Goal: Information Seeking & Learning: Check status

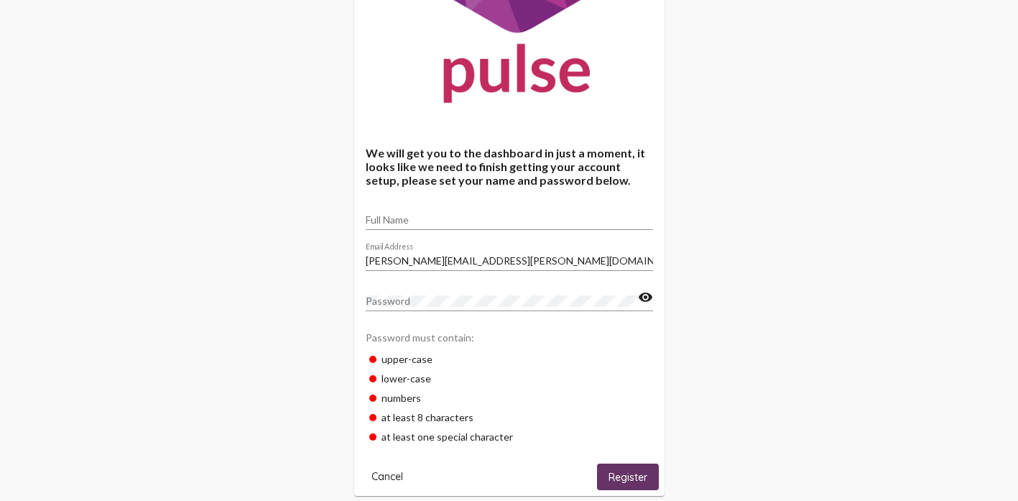
scroll to position [200, 0]
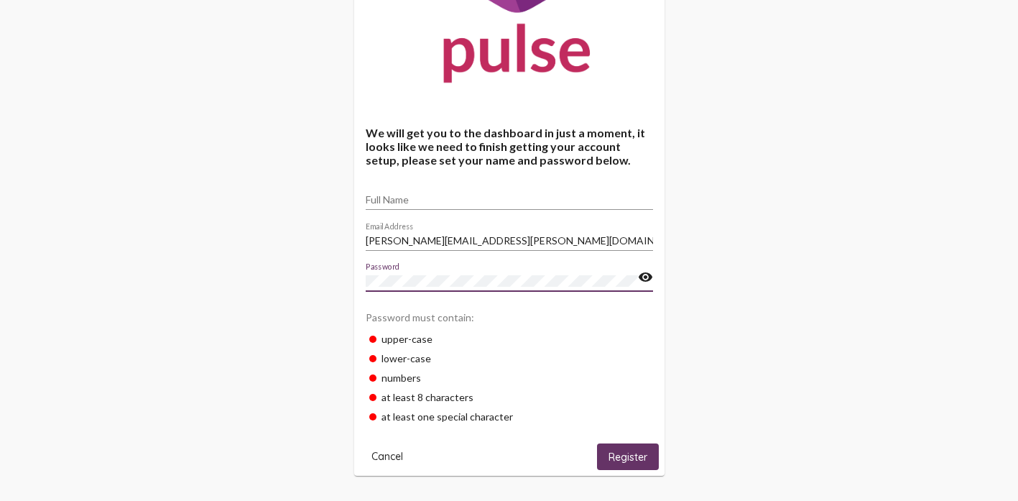
click at [488, 193] on div "Full Name" at bounding box center [509, 196] width 287 height 28
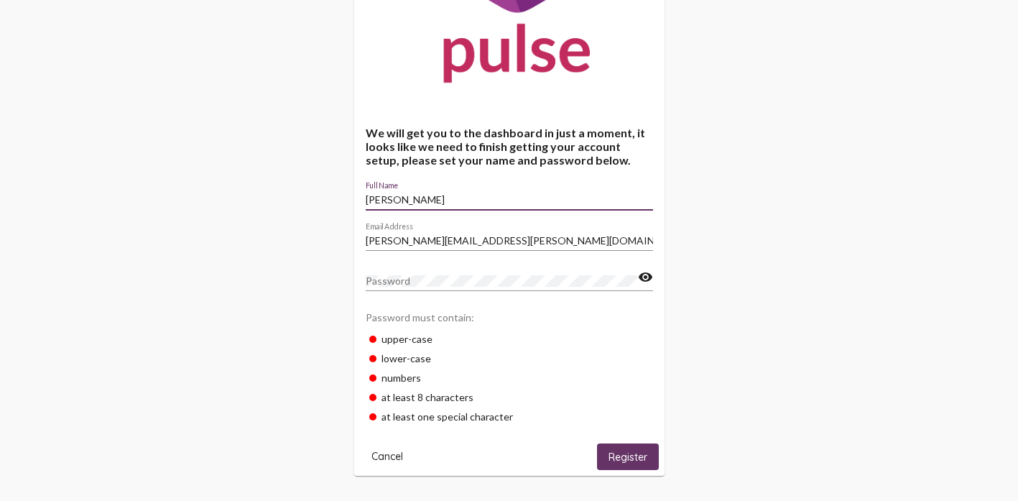
type input "Michelle Coe"
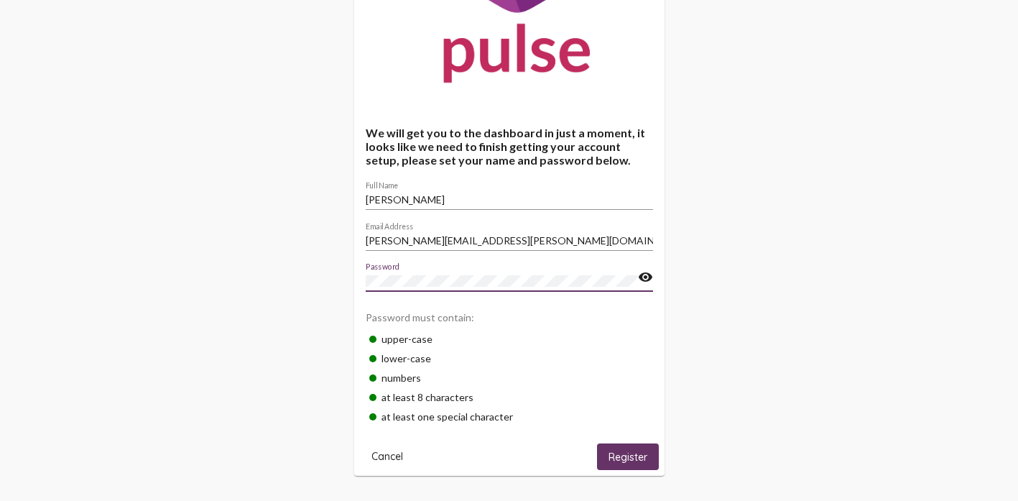
click at [609, 455] on span "Register" at bounding box center [628, 457] width 39 height 13
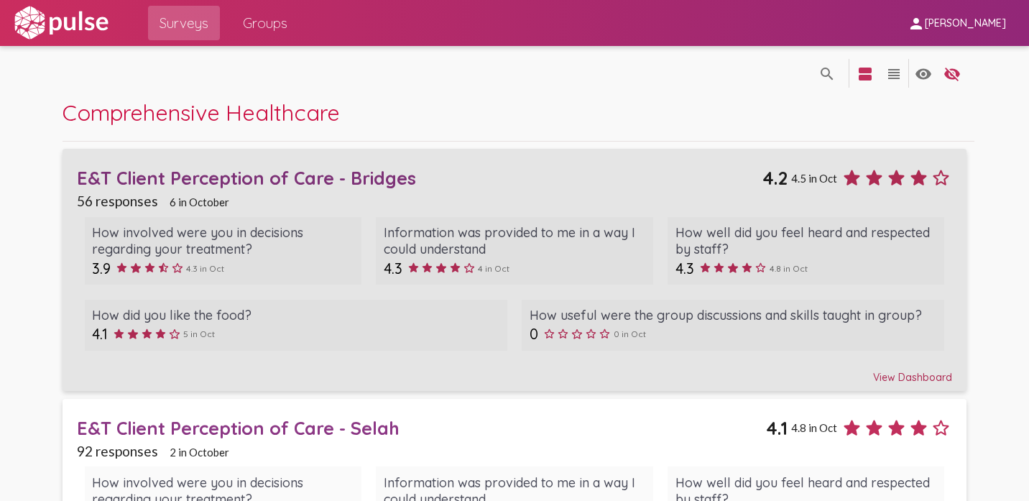
click at [130, 176] on div "E&T Client Perception of Care - Bridges" at bounding box center [419, 178] width 685 height 22
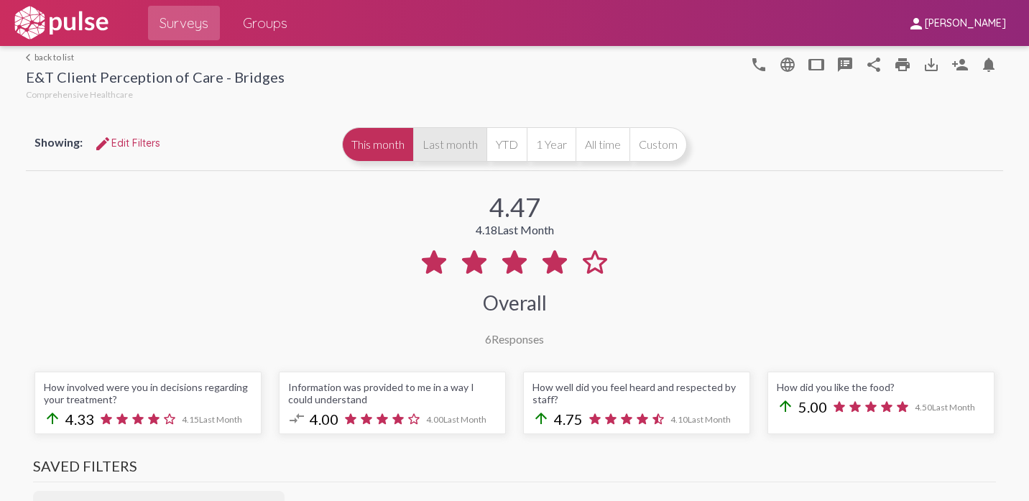
click at [443, 142] on button "Last month" at bounding box center [449, 144] width 73 height 34
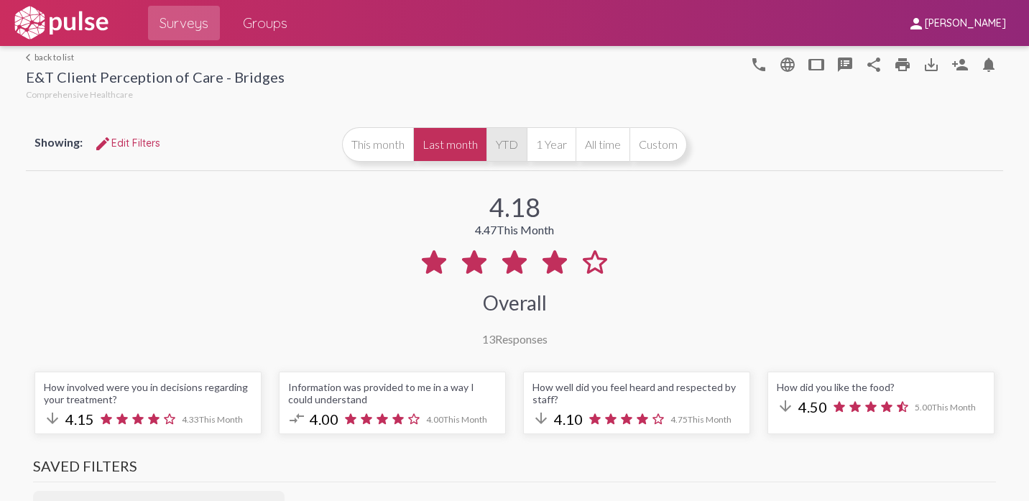
click at [492, 152] on button "YTD" at bounding box center [507, 144] width 40 height 34
click at [142, 147] on span "edit Edit Filters" at bounding box center [127, 143] width 66 height 13
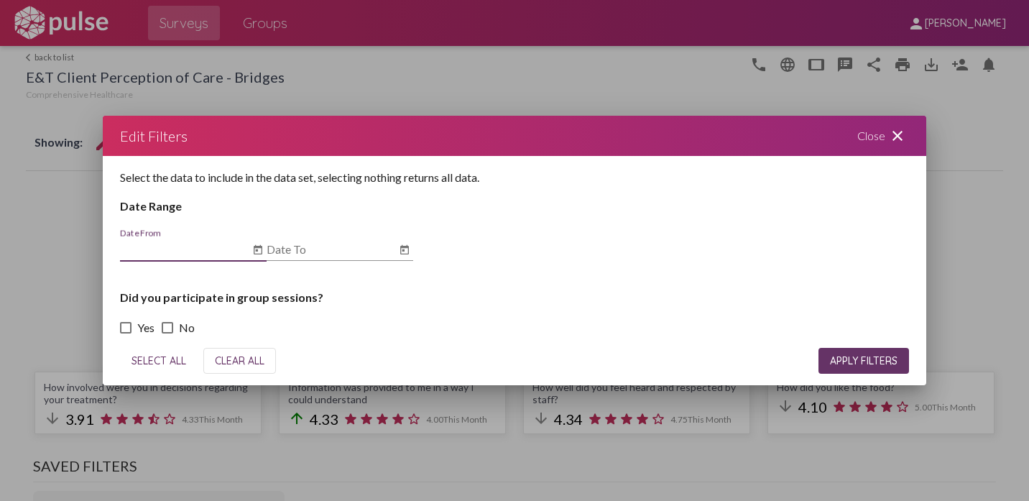
click at [254, 245] on icon "Open calendar" at bounding box center [257, 249] width 11 height 17
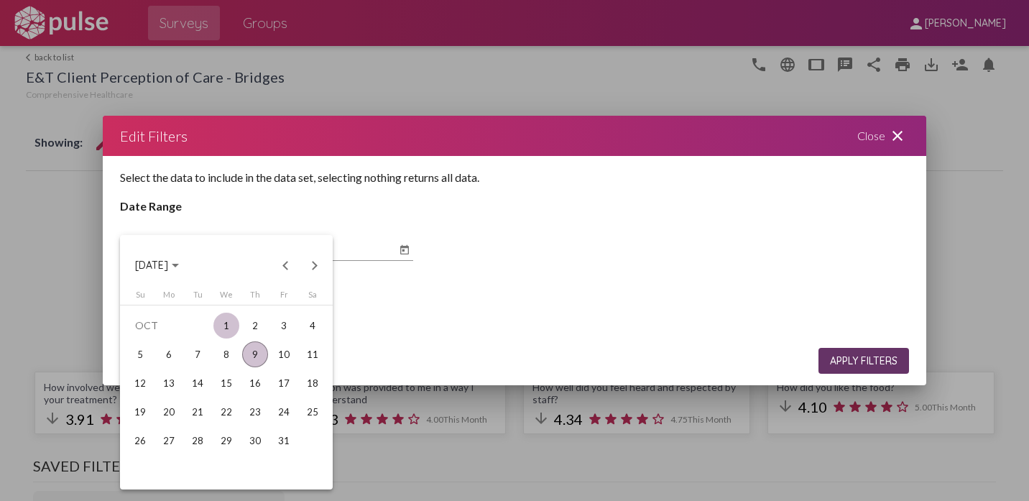
click at [231, 323] on div "1" at bounding box center [226, 326] width 26 height 26
type input "10/1/2025"
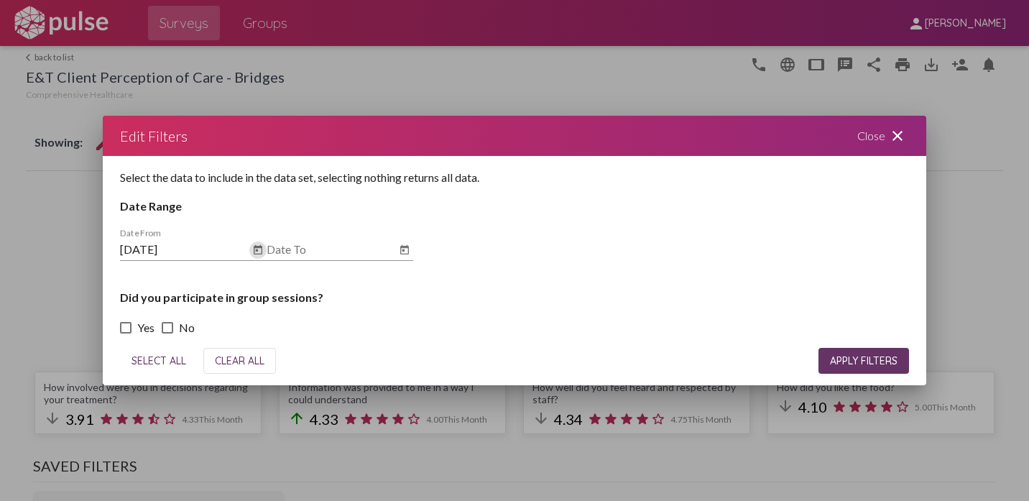
click at [402, 250] on icon "Open calendar" at bounding box center [404, 249] width 11 height 17
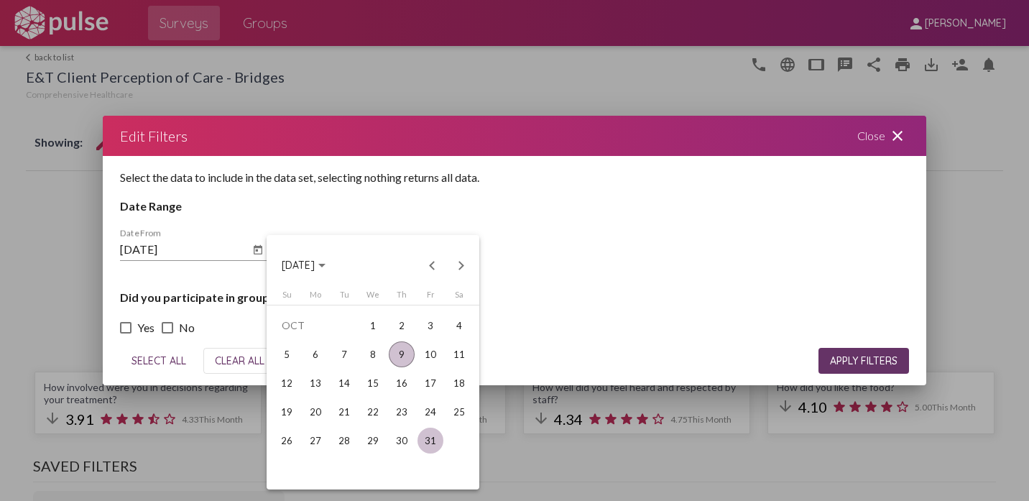
click at [442, 439] on div "31" at bounding box center [431, 441] width 26 height 26
type input "10/31/2025"
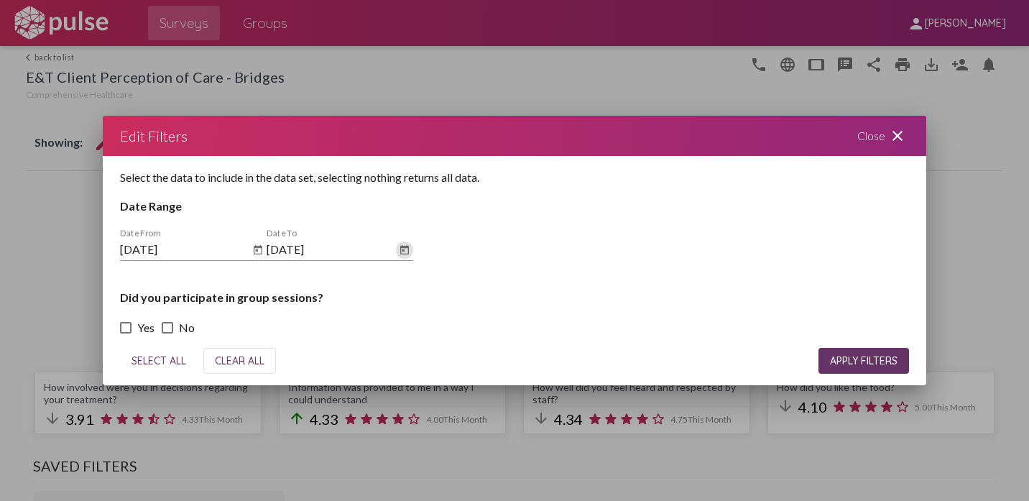
click at [885, 362] on span "APPLY FILTERS" at bounding box center [864, 360] width 68 height 13
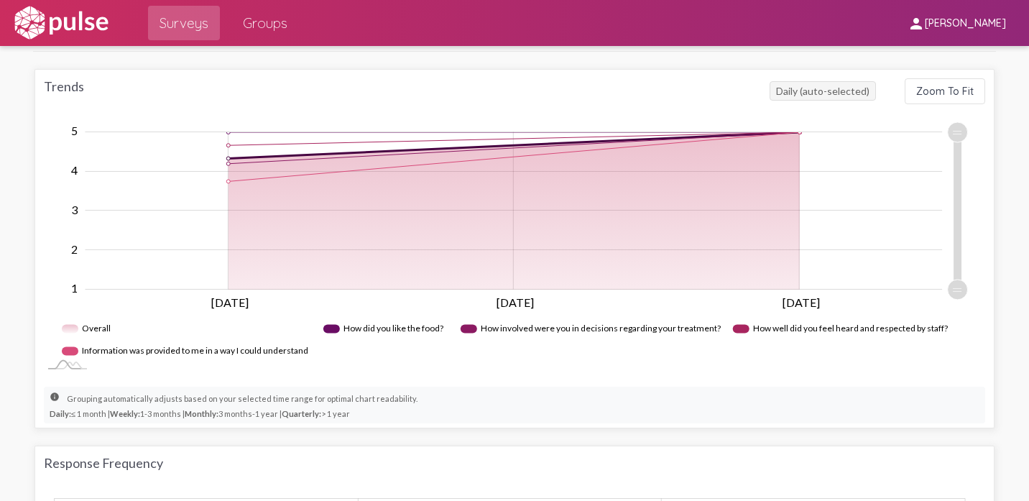
scroll to position [862, 0]
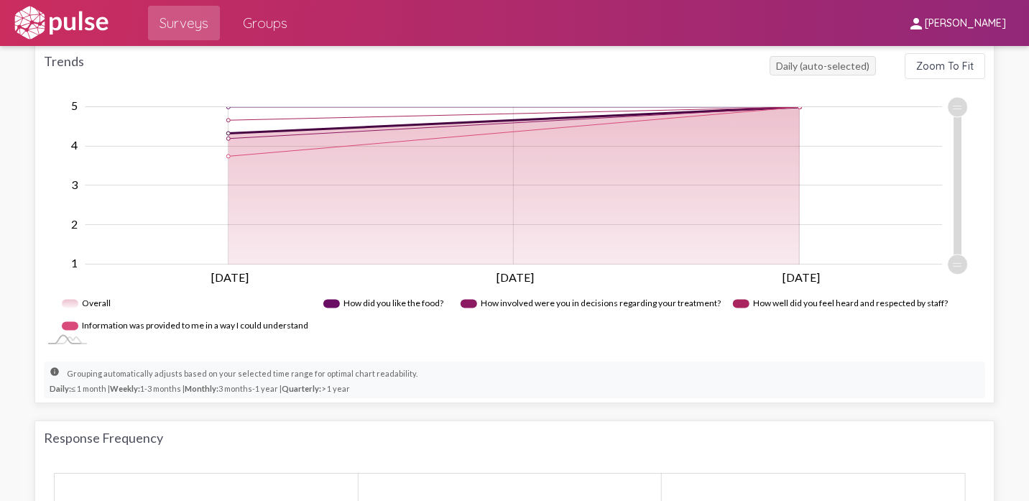
click at [415, 305] on rect "Legend" at bounding box center [384, 304] width 123 height 22
click at [515, 303] on rect "Legend" at bounding box center [590, 304] width 258 height 22
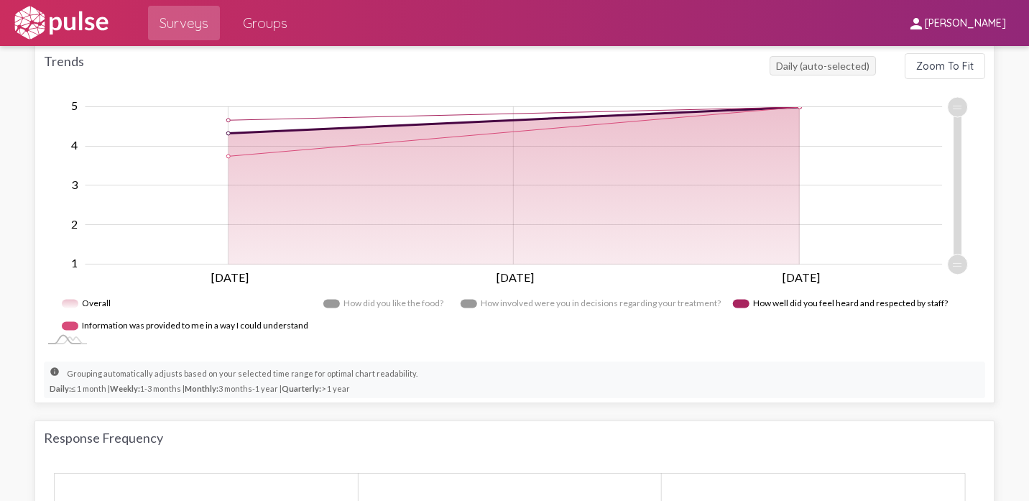
click at [834, 300] on rect "Legend" at bounding box center [841, 304] width 216 height 22
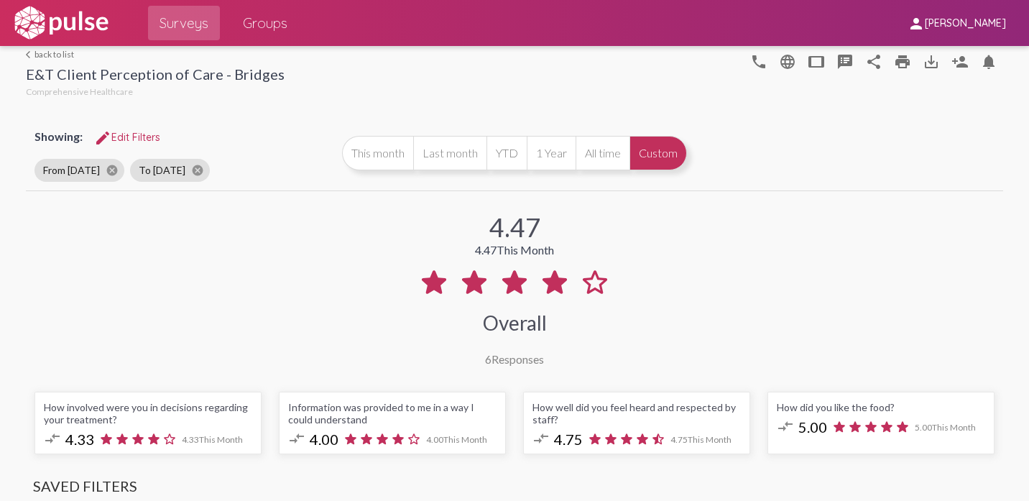
scroll to position [0, 0]
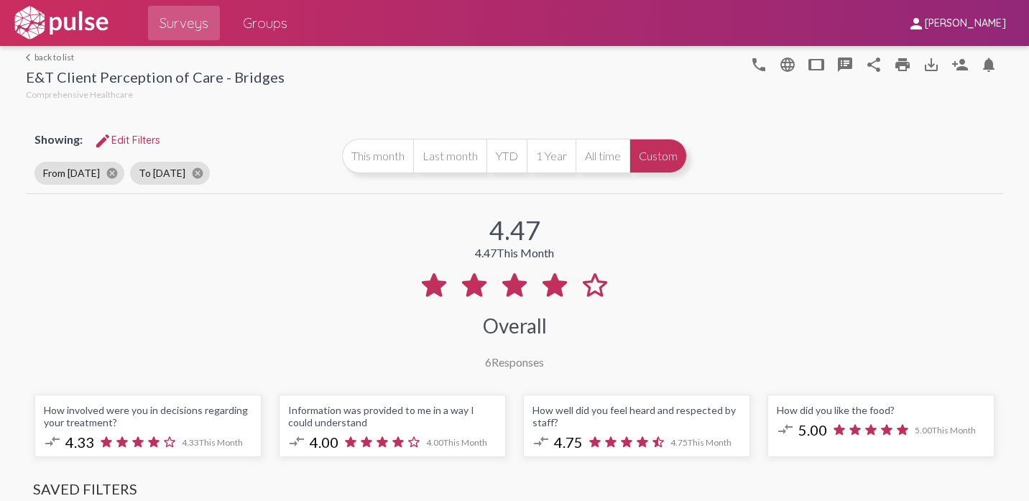
click at [45, 57] on link "arrow_back_ios back to list" at bounding box center [155, 57] width 259 height 11
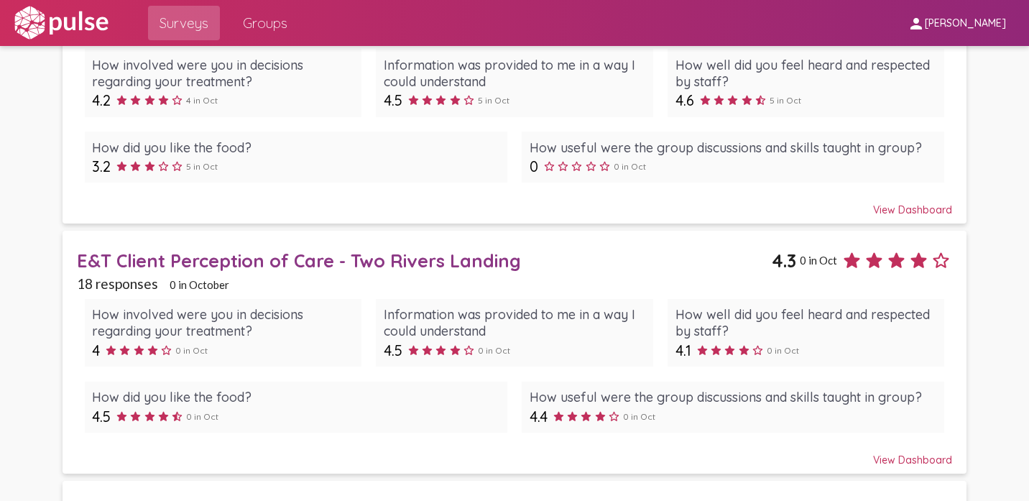
scroll to position [431, 0]
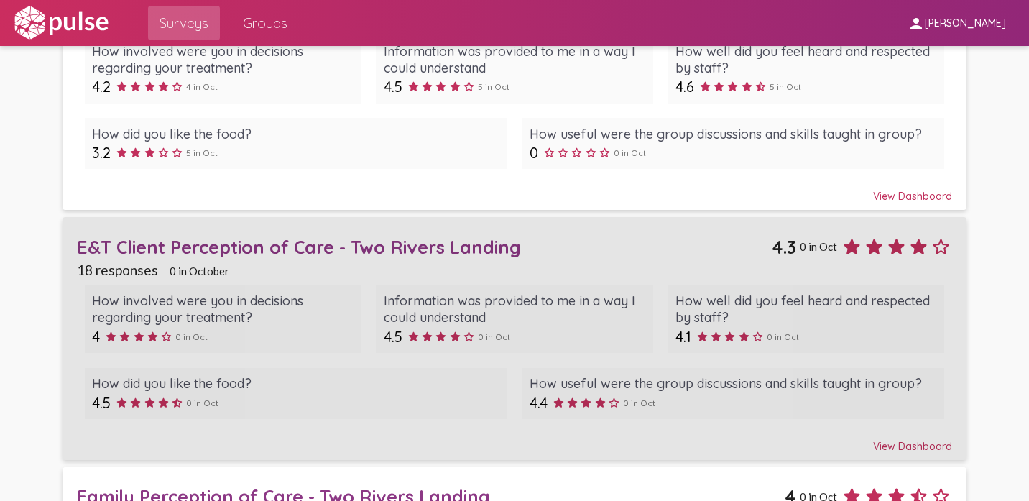
click at [402, 254] on div "E&T Client Perception of Care - Two Rivers Landing" at bounding box center [424, 247] width 694 height 22
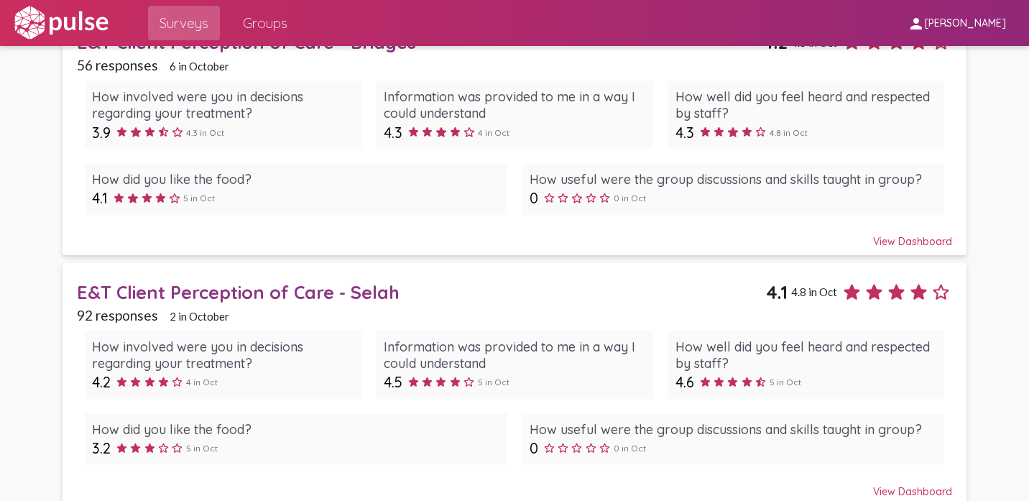
scroll to position [144, 0]
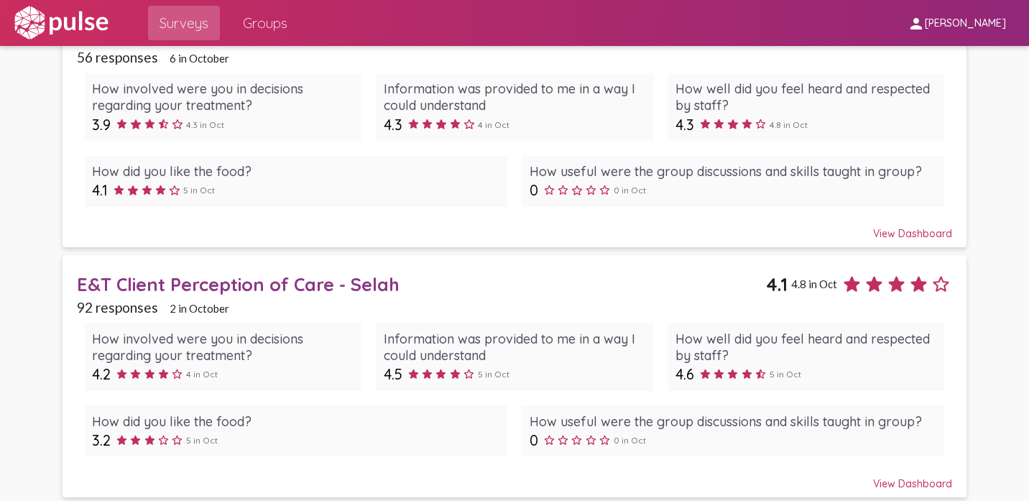
click at [341, 284] on div "E&T Client Perception of Care - Selah" at bounding box center [421, 284] width 689 height 22
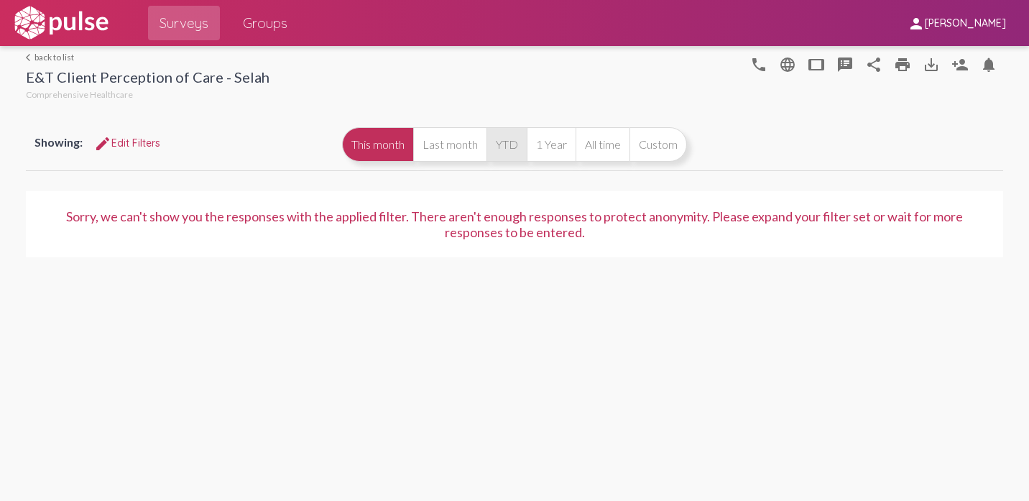
click at [512, 149] on button "YTD" at bounding box center [507, 144] width 40 height 34
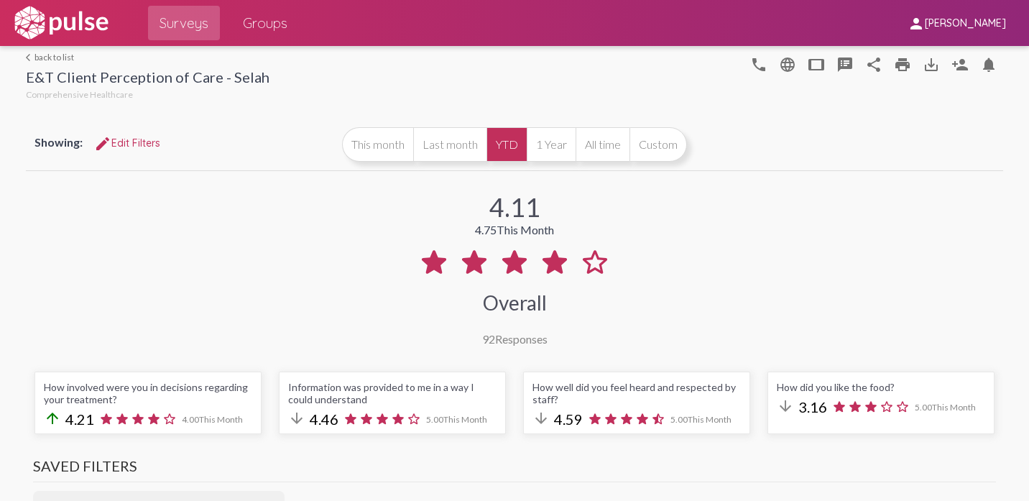
scroll to position [72, 0]
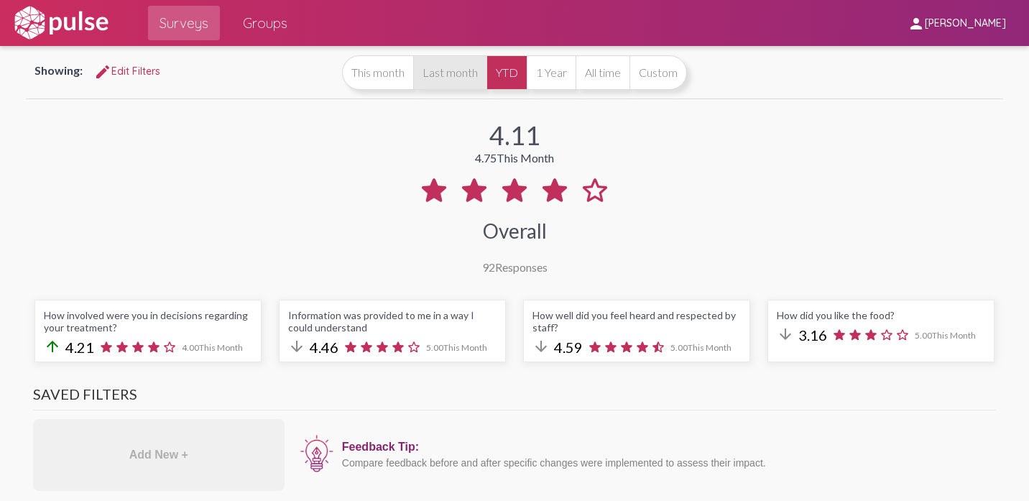
click at [465, 83] on button "Last month" at bounding box center [449, 72] width 73 height 34
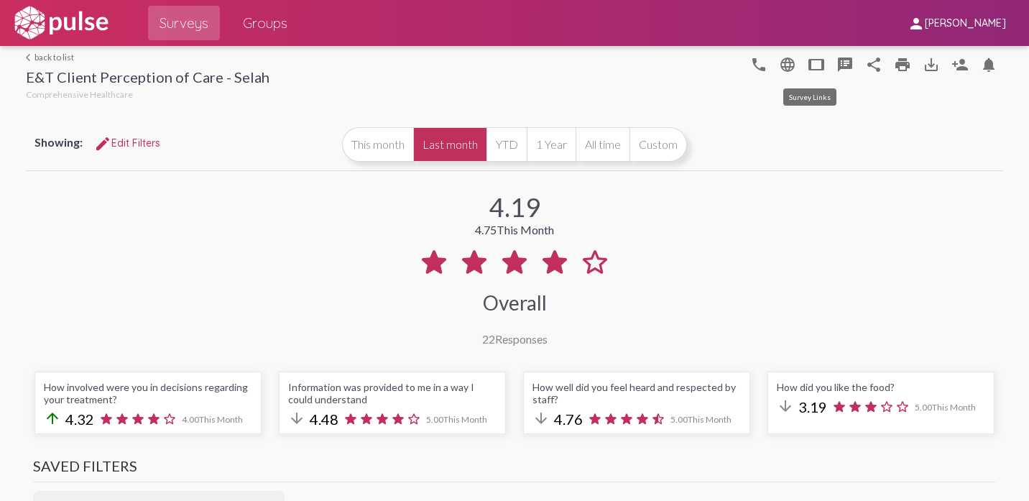
click at [808, 60] on mat-icon "tablet" at bounding box center [816, 64] width 17 height 17
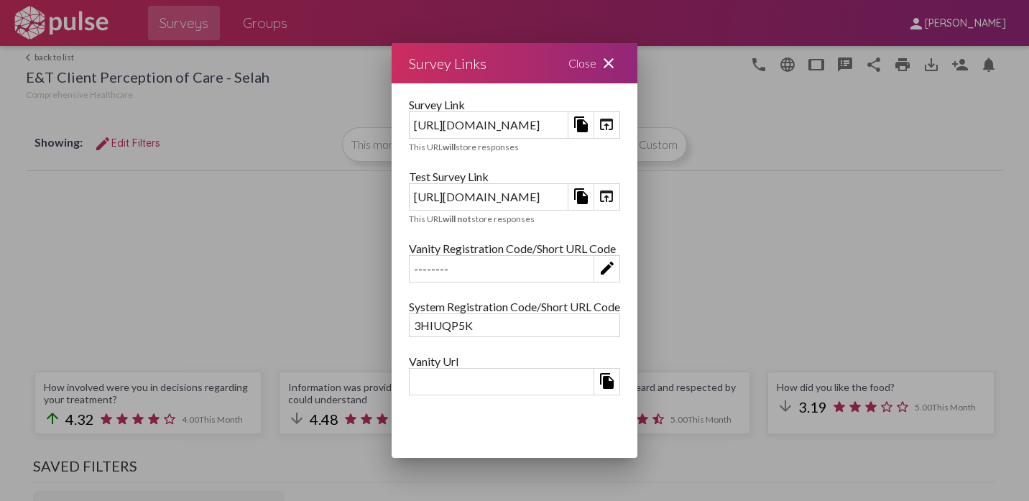
click at [615, 199] on mat-icon "open_in_browser" at bounding box center [606, 196] width 17 height 17
click at [617, 60] on mat-icon "close" at bounding box center [608, 63] width 17 height 17
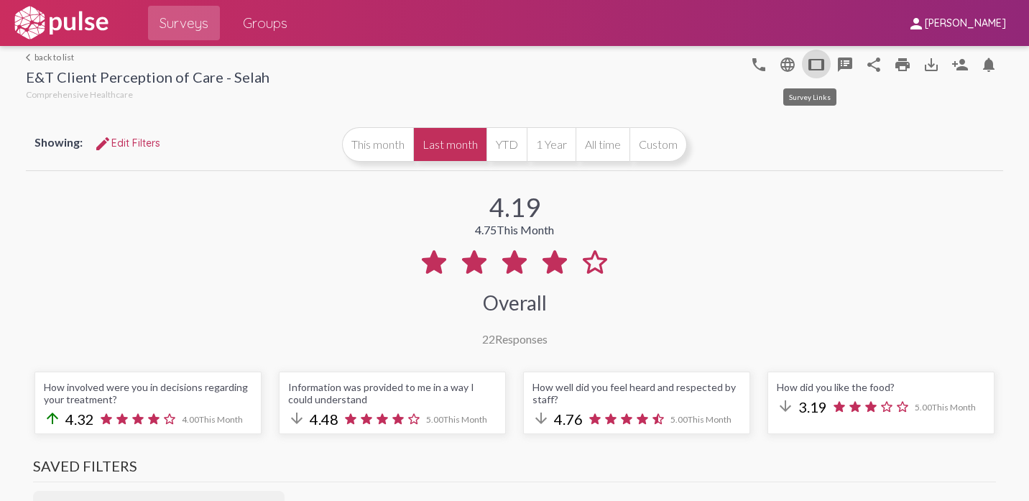
click at [808, 67] on mat-icon "tablet" at bounding box center [816, 64] width 17 height 17
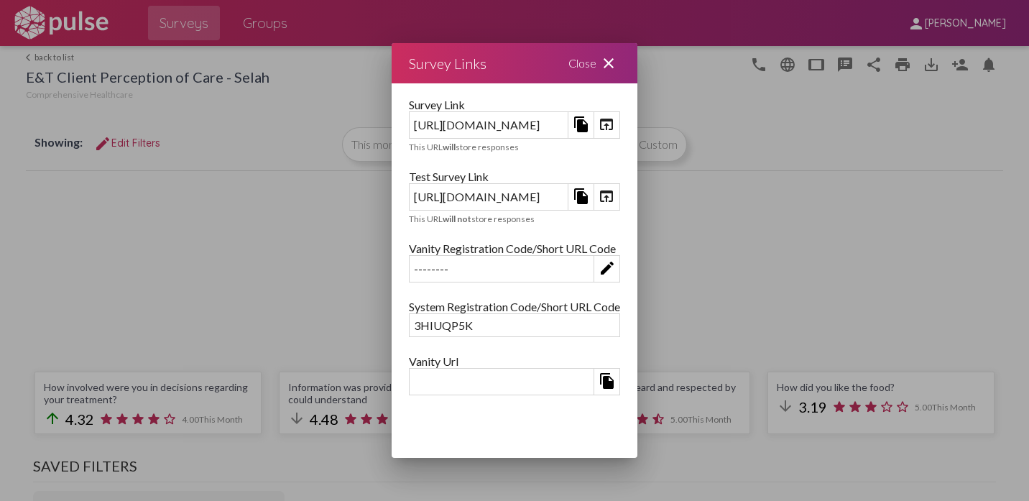
click at [637, 60] on div "Close close" at bounding box center [594, 63] width 86 height 40
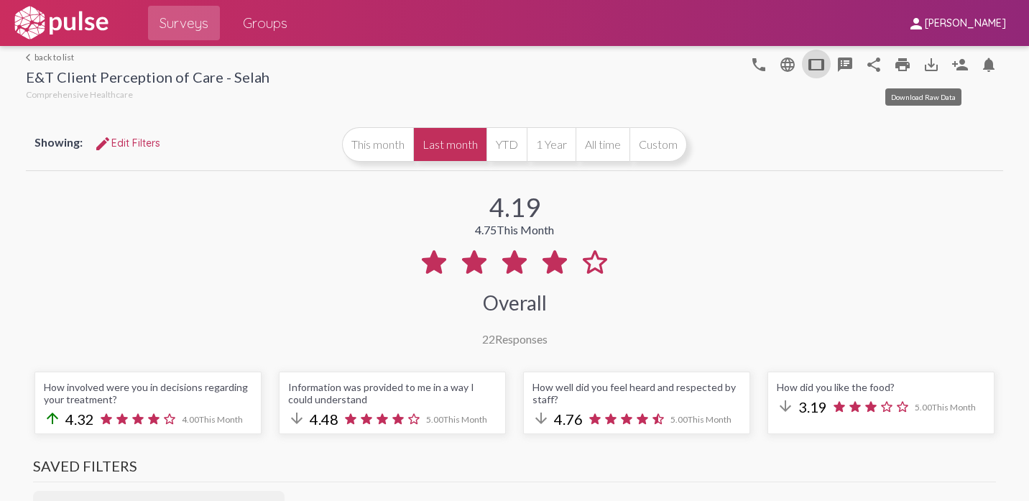
click at [923, 65] on mat-icon "save_alt" at bounding box center [931, 64] width 17 height 17
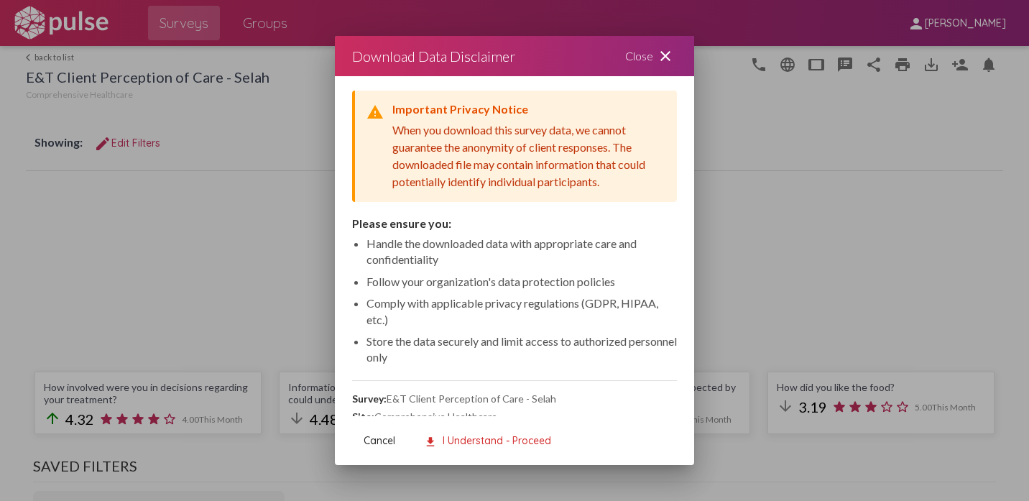
scroll to position [12, 0]
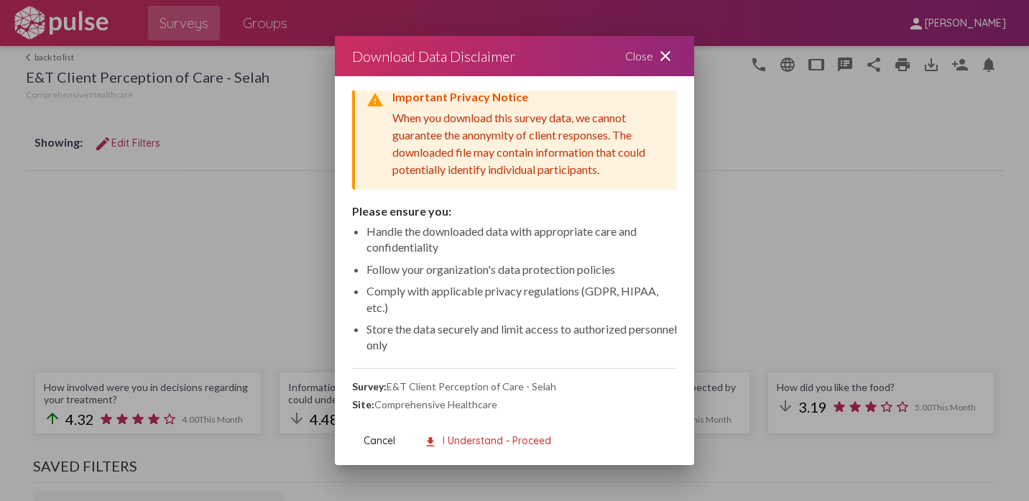
click at [435, 434] on span "download I Understand - Proceed" at bounding box center [487, 440] width 127 height 13
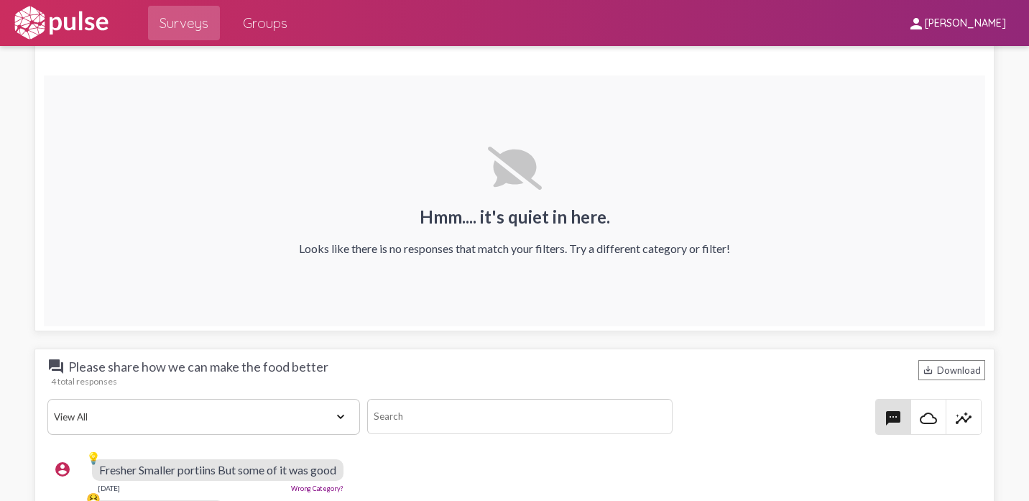
scroll to position [2803, 0]
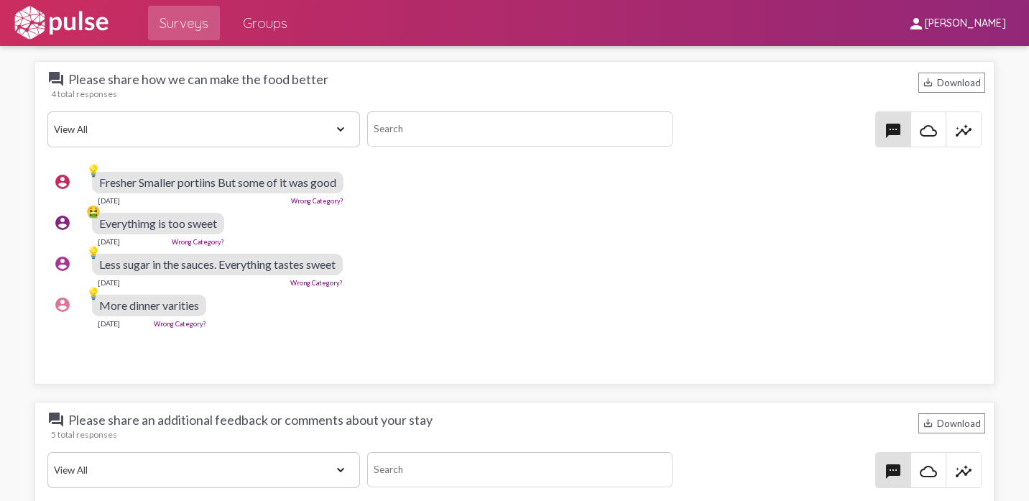
click at [927, 129] on mat-icon "cloud_queue" at bounding box center [928, 130] width 17 height 17
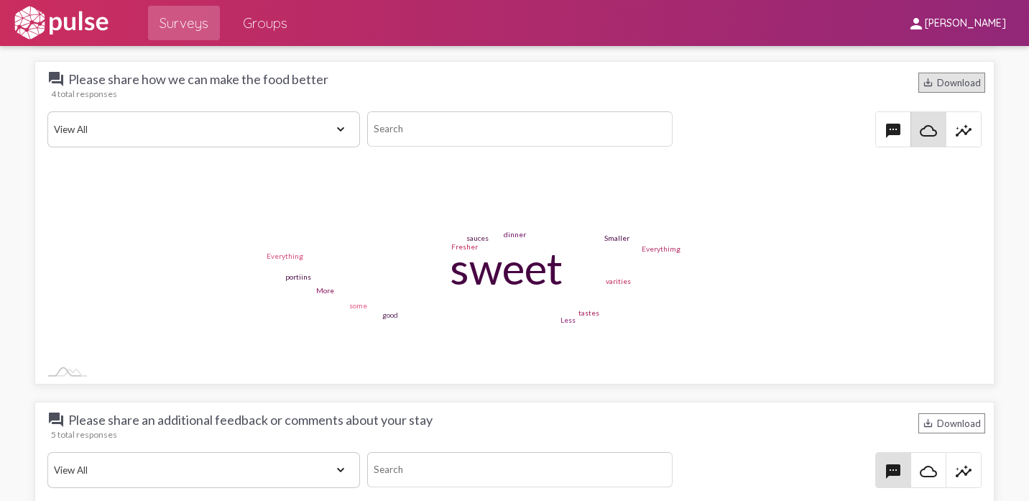
click at [942, 83] on div "save_alt Download" at bounding box center [952, 83] width 67 height 20
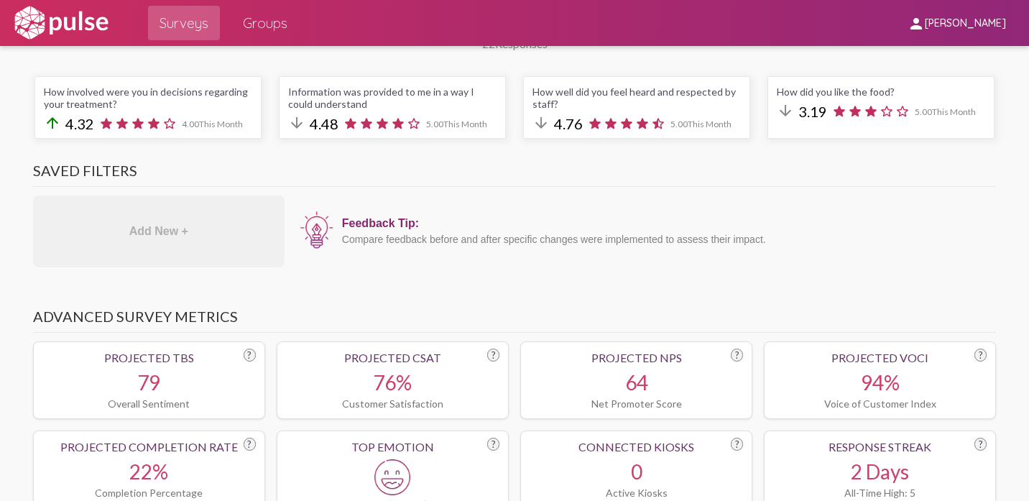
scroll to position [0, 0]
